Goal: Task Accomplishment & Management: Use online tool/utility

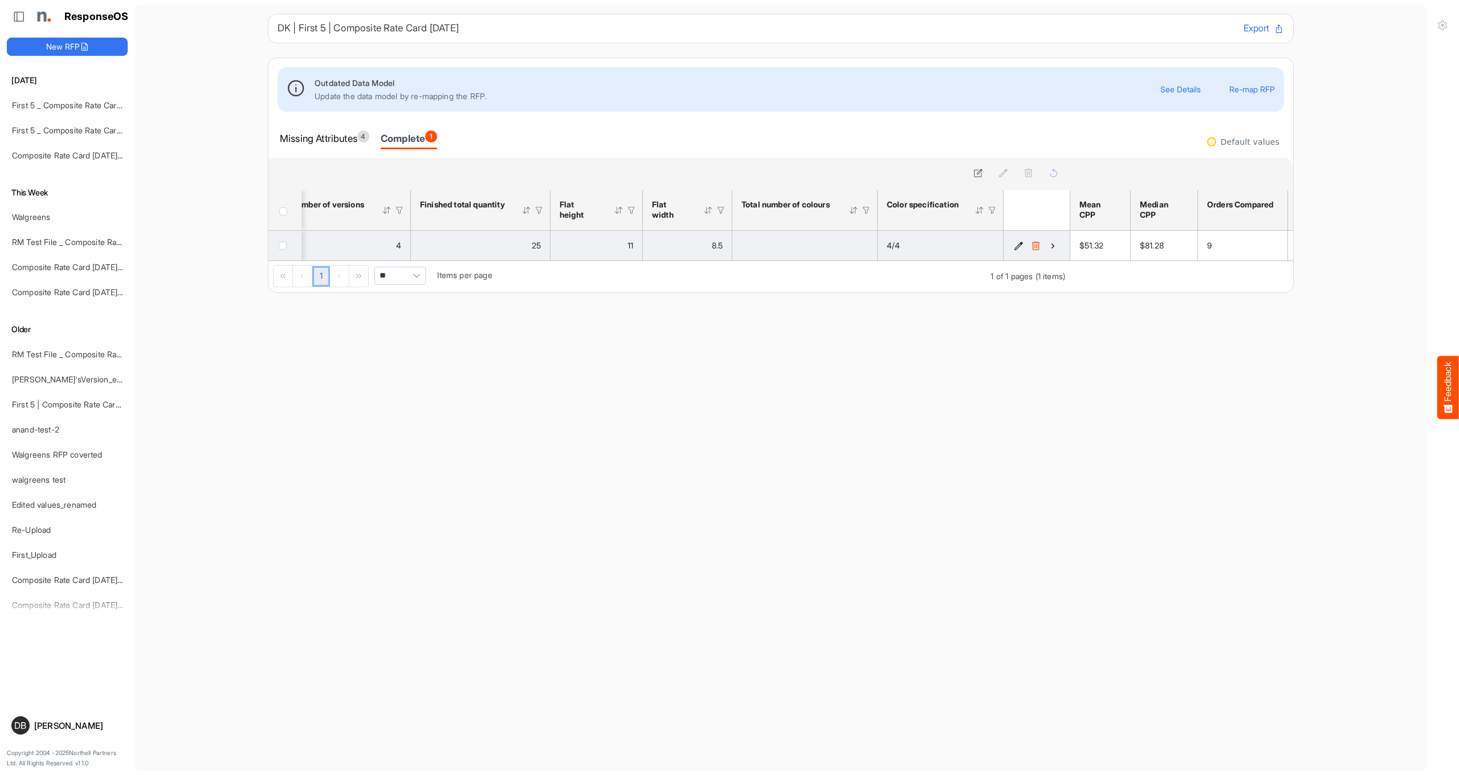
scroll to position [0, 2141]
click at [1010, 245] on icon "bfc78d94-1a0c-4b16-96de-2e339fa76875 is template cell Column Header" at bounding box center [1053, 246] width 10 height 10
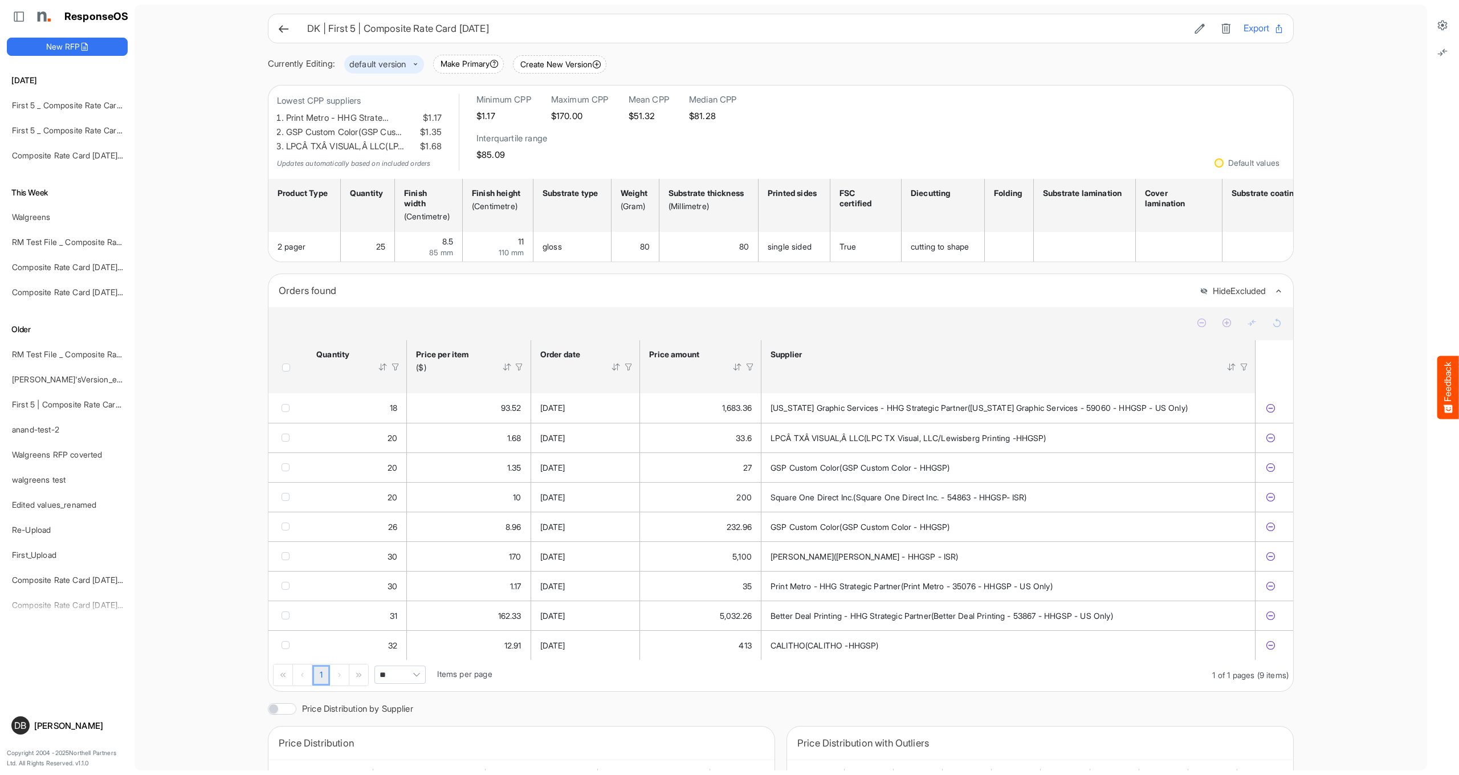
click at [417, 452] on span "Pagerdropdown" at bounding box center [416, 674] width 17 height 17
click at [400, 452] on li "All" at bounding box center [401, 662] width 50 height 17
type input "***"
click at [1010, 30] on icon at bounding box center [1199, 28] width 11 height 11
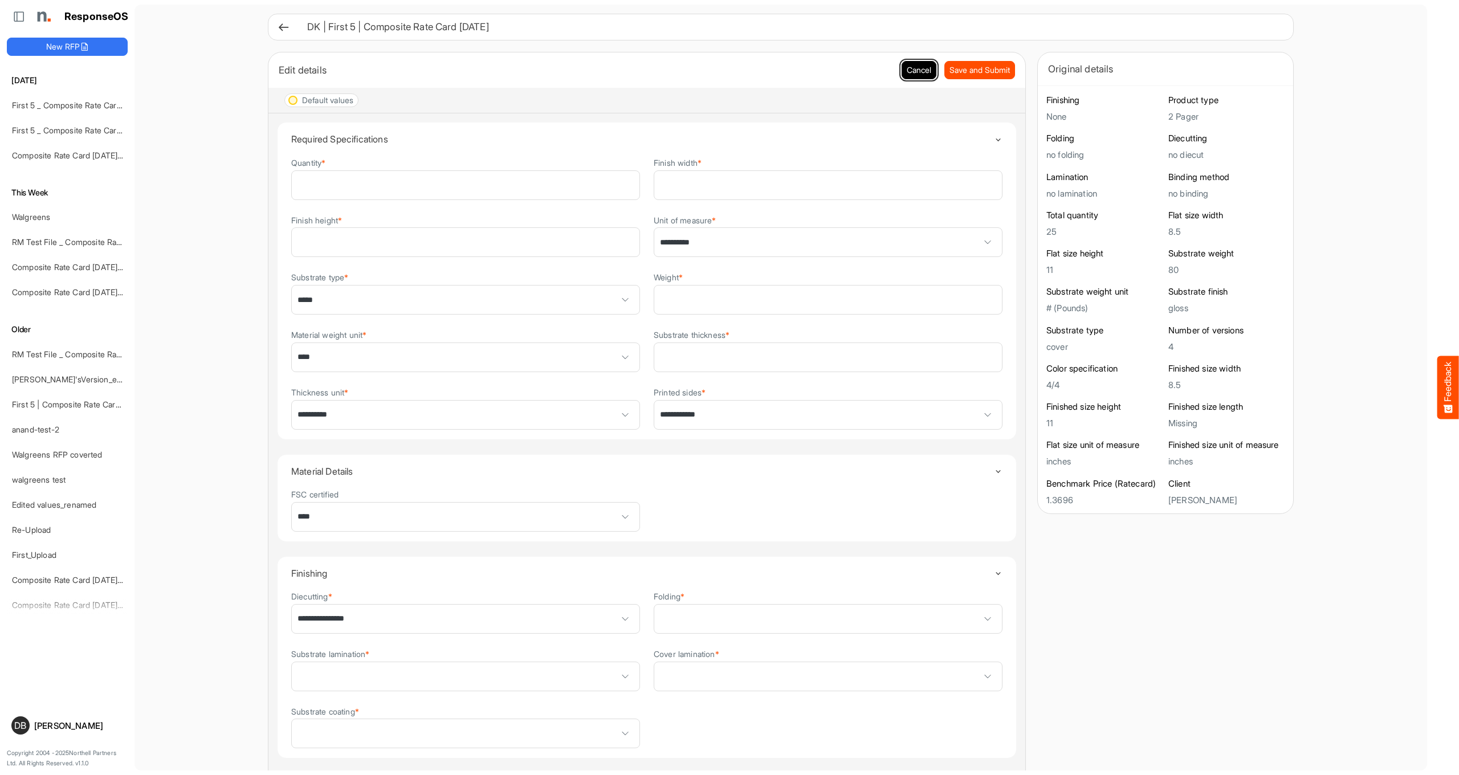
click at [904, 73] on button "Cancel" at bounding box center [918, 70] width 35 height 18
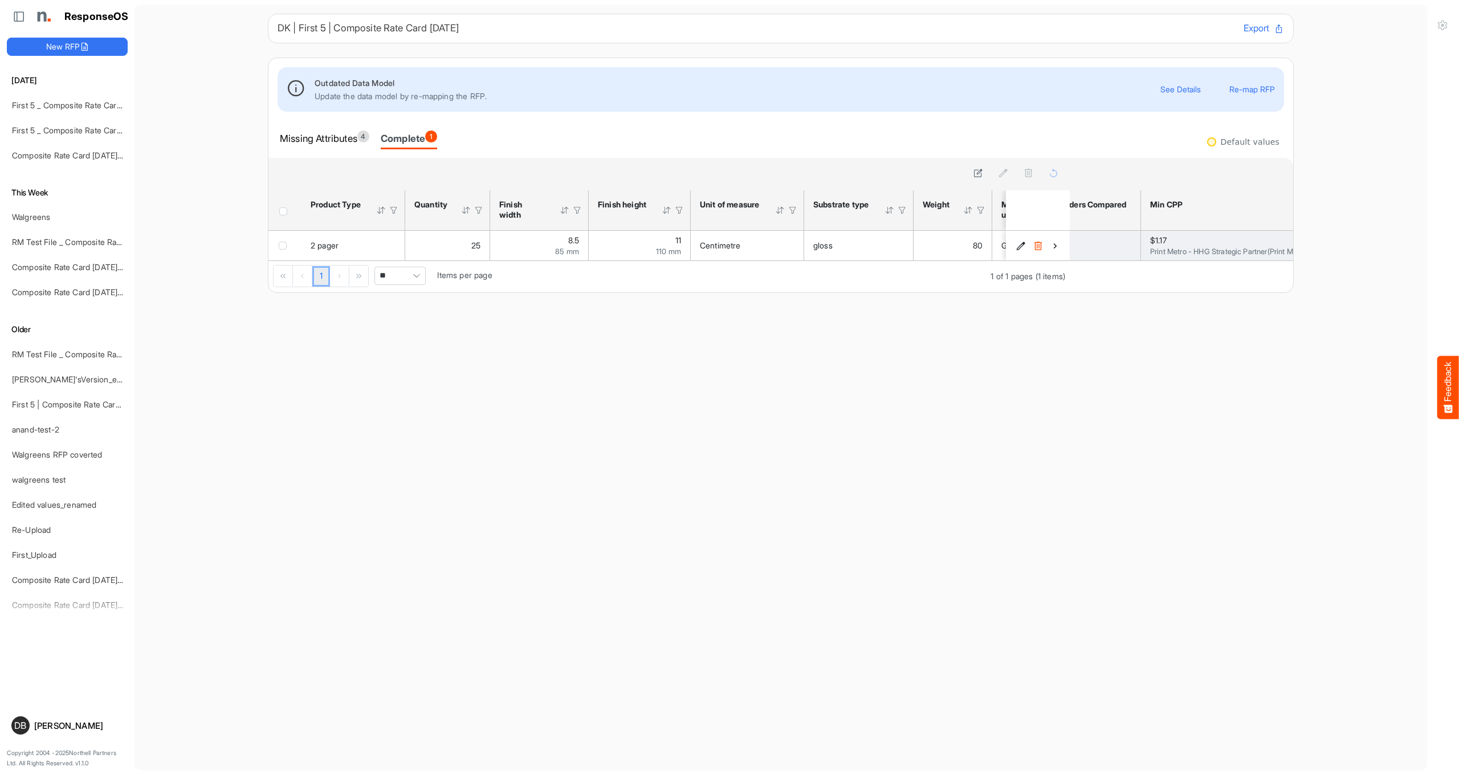
scroll to position [0, 41]
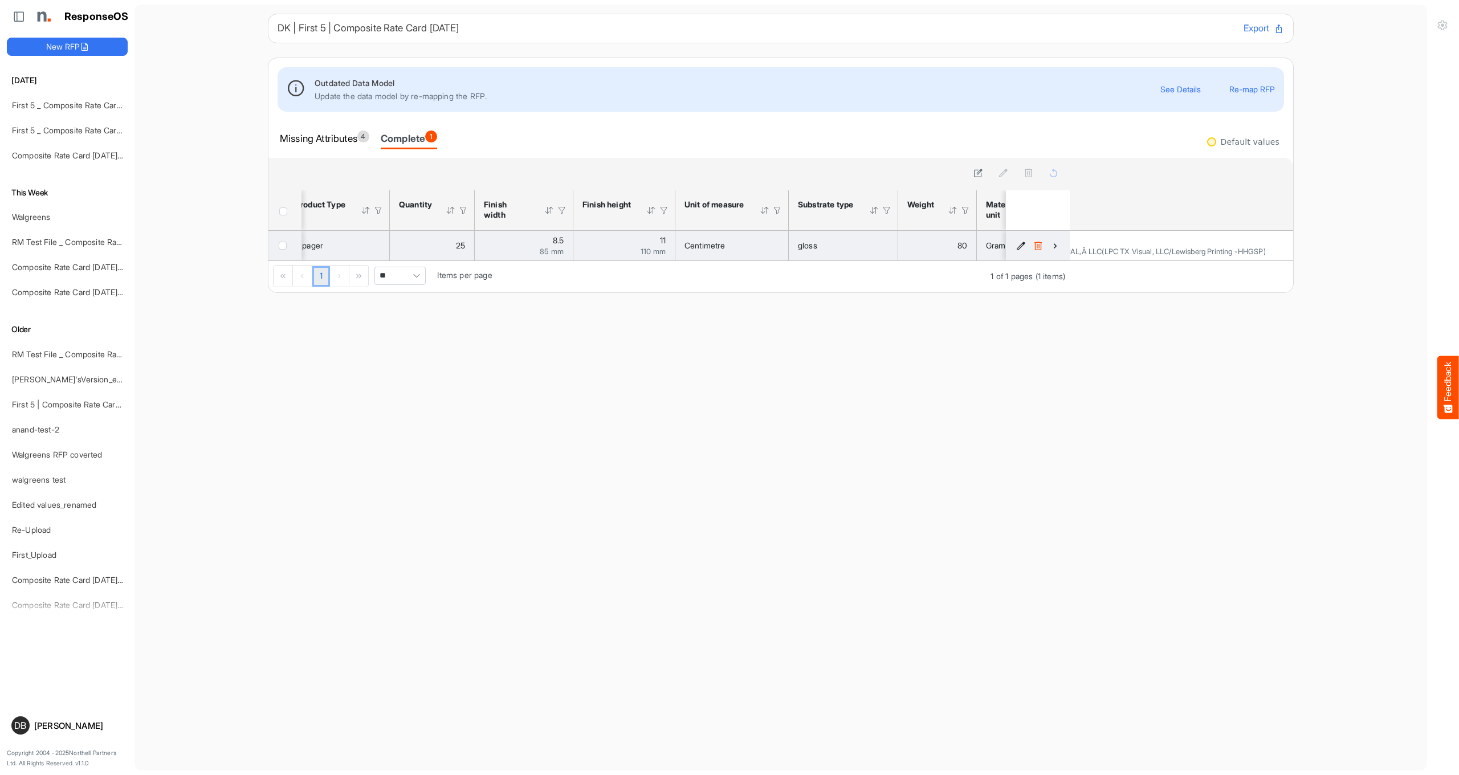
click at [1010, 245] on icon "bfc78d94-1a0c-4b16-96de-2e339fa76875 is template cell Column Header" at bounding box center [1055, 246] width 10 height 10
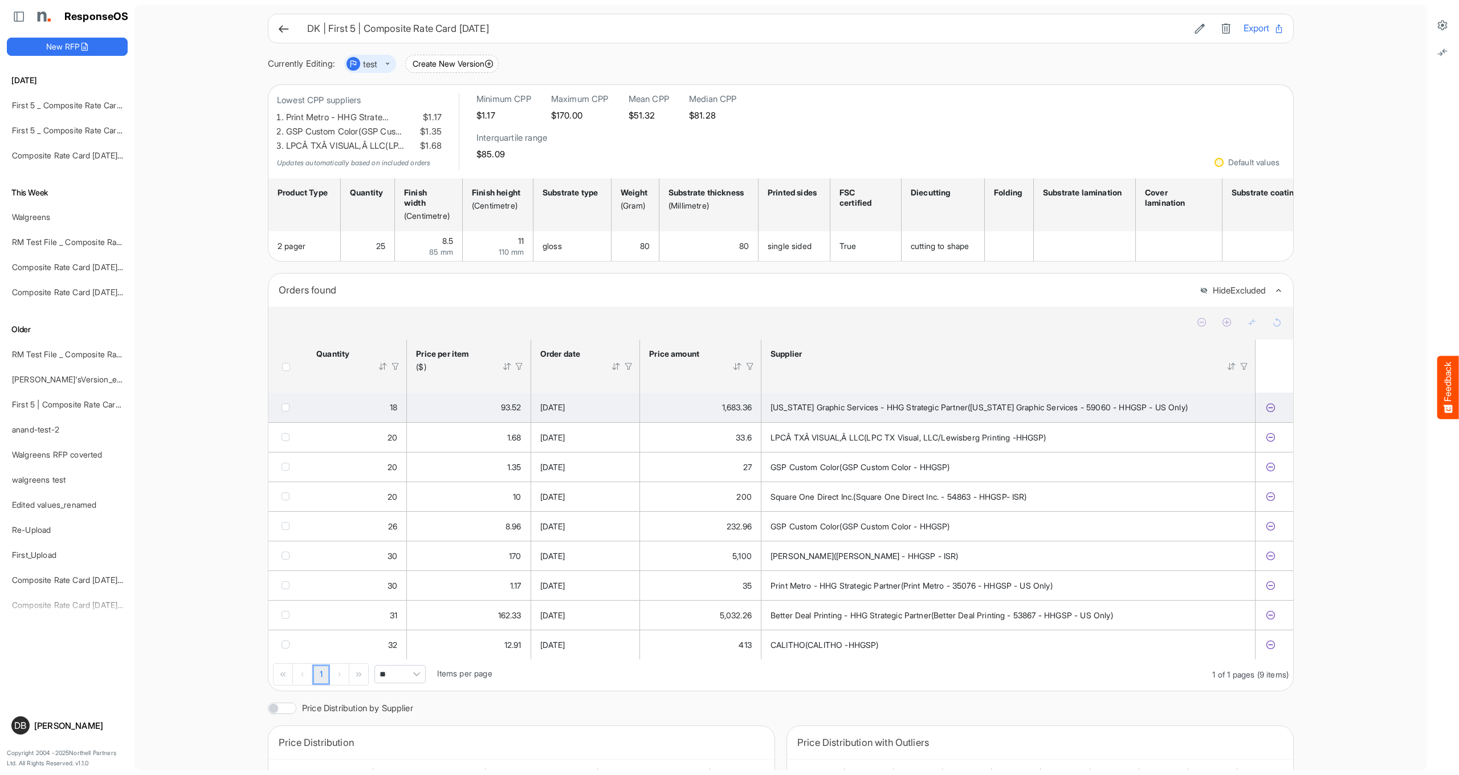
click at [1010, 413] on icon "ff482538-b677-4272-8f88-0a58da17a605 is template cell Column Header" at bounding box center [1271, 408] width 10 height 10
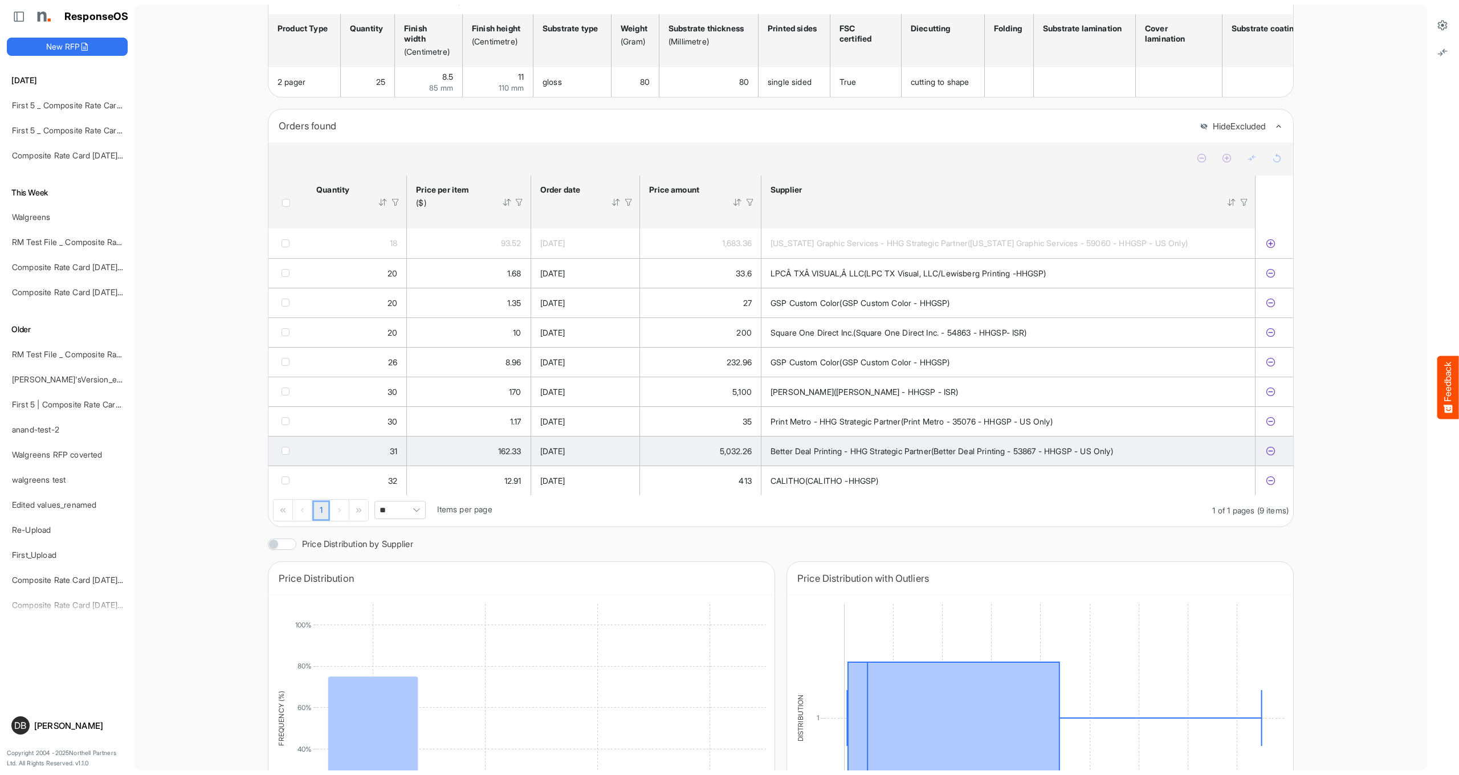
click at [1010, 452] on icon "87e46e8b-c06e-45f1-818c-b248be591dac is template cell Column Header" at bounding box center [1271, 451] width 10 height 10
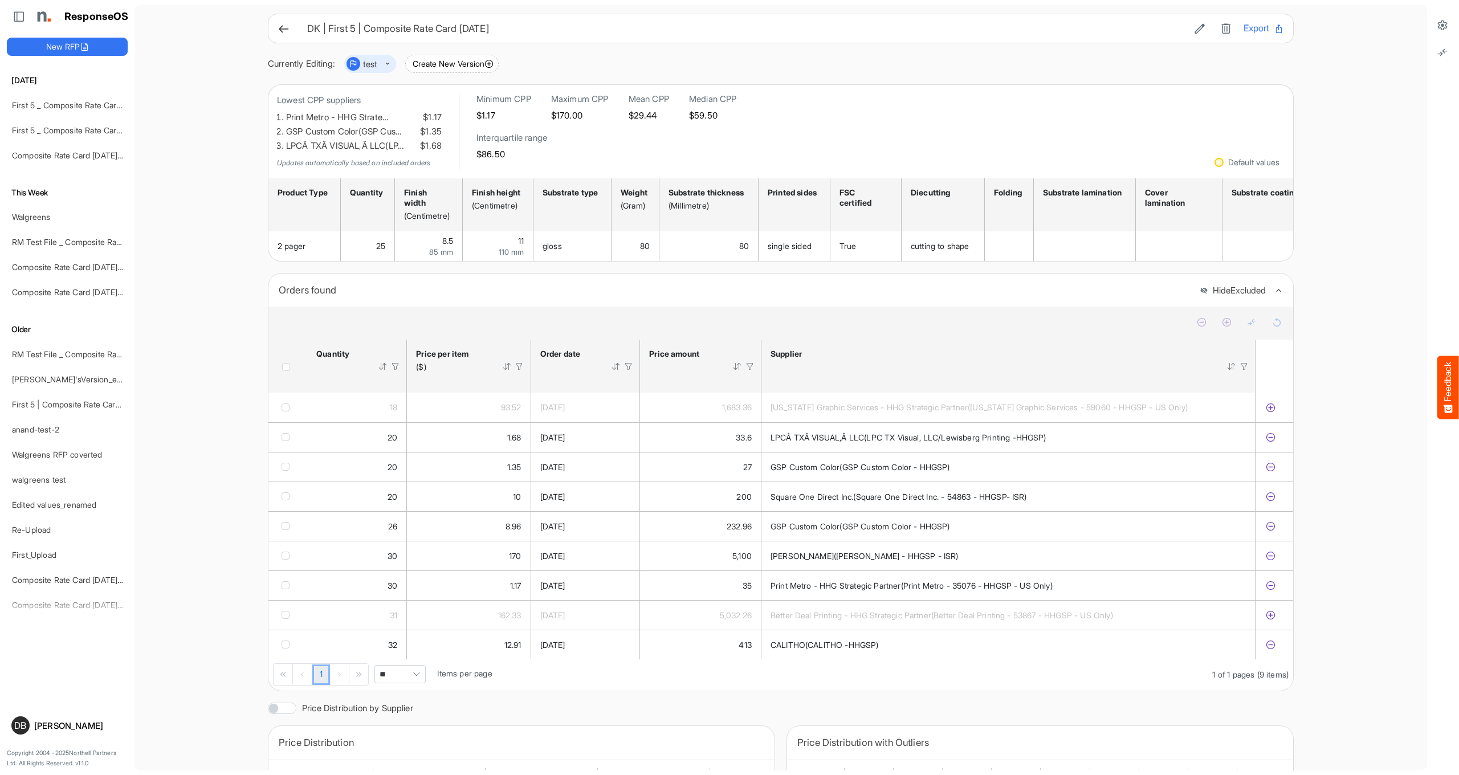
click at [1010, 293] on button "Hide Excluded" at bounding box center [1233, 291] width 66 height 10
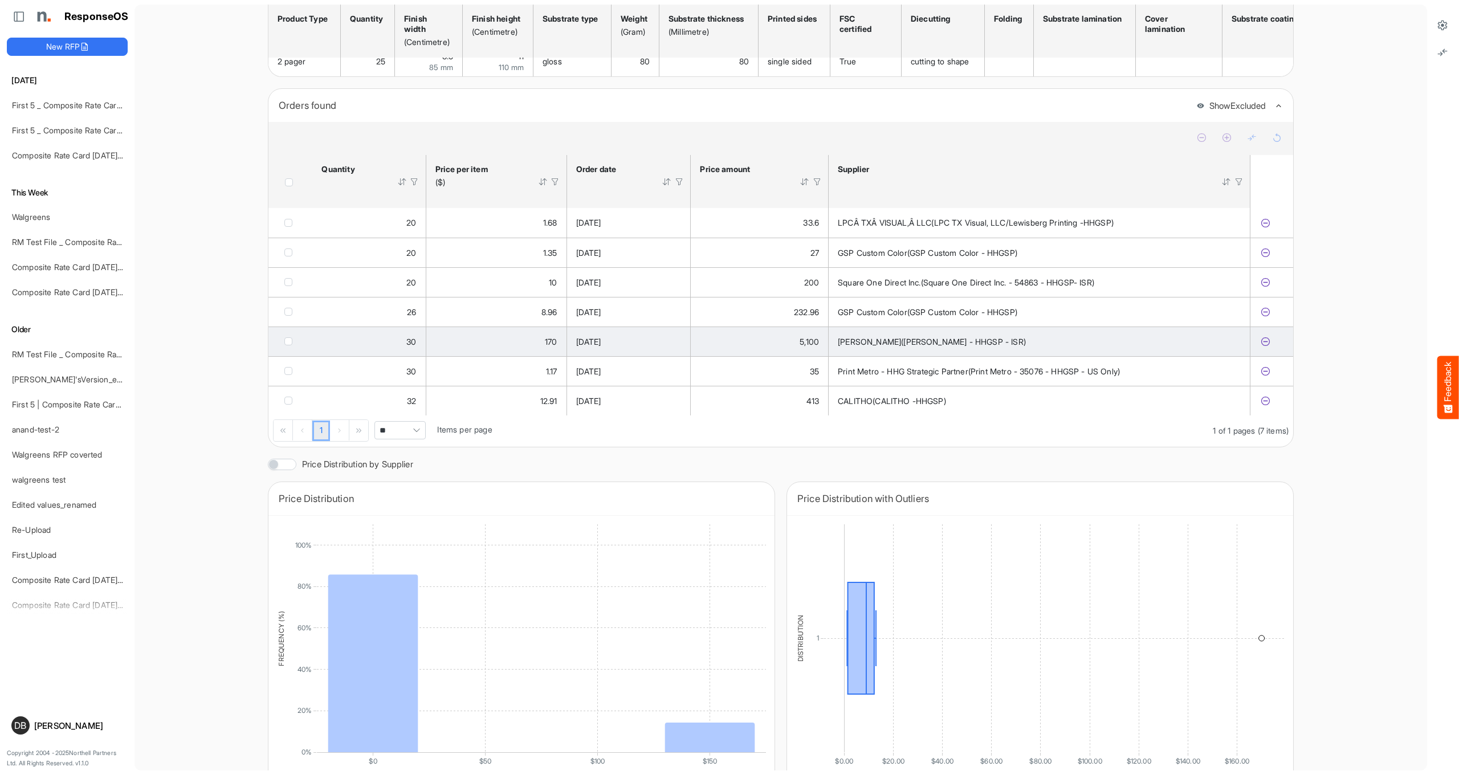
scroll to position [182, 0]
click at [1010, 349] on icon "ac34d94f-af16-4b7e-b187-cd9451a82be1 is template cell Column Header" at bounding box center [1266, 344] width 10 height 10
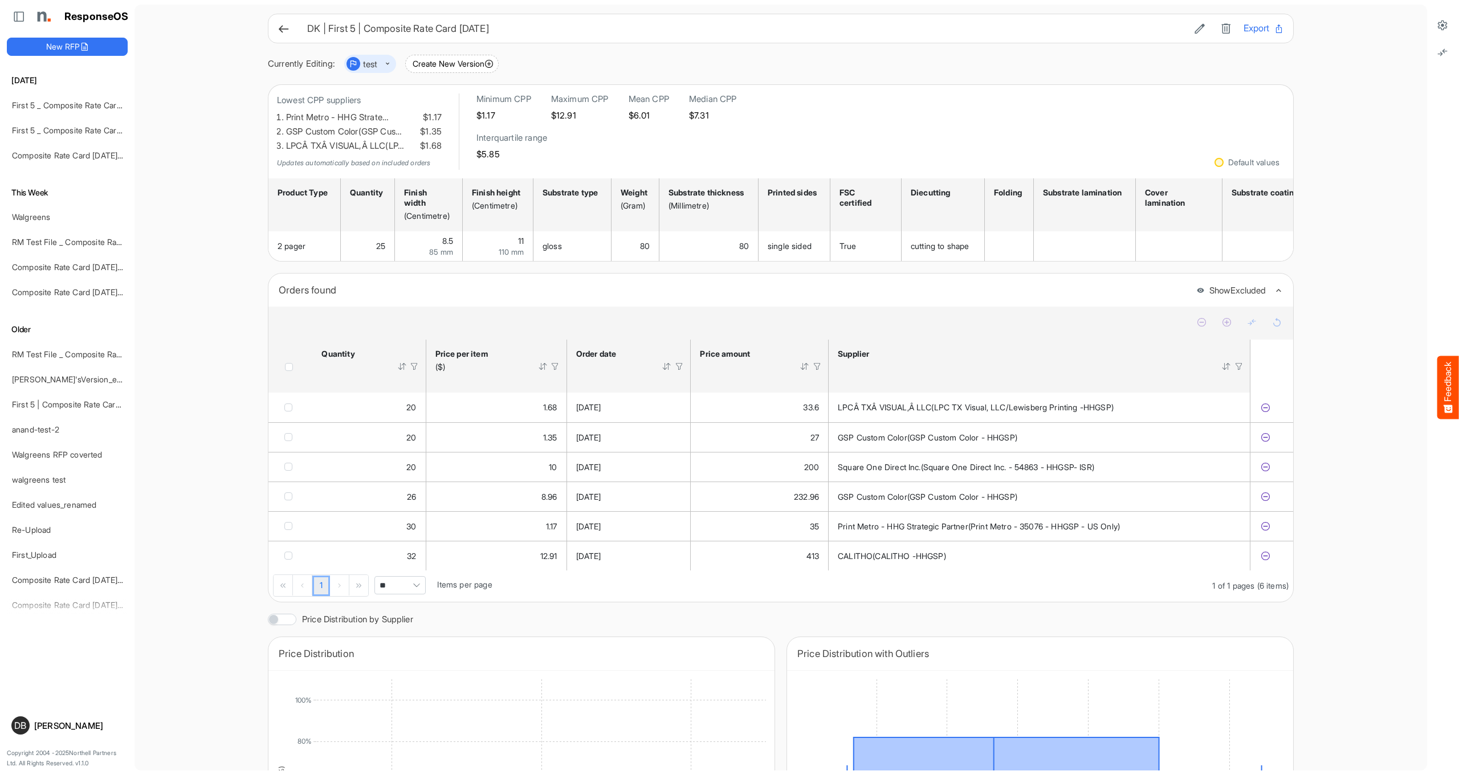
scroll to position [0, 0]
